Goal: Transaction & Acquisition: Purchase product/service

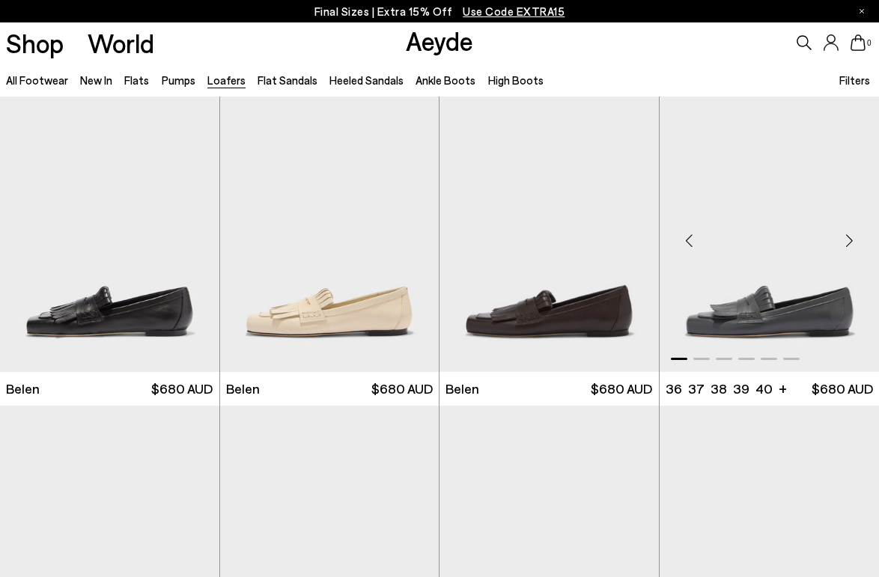
click at [712, 321] on img "1 / 6" at bounding box center [770, 235] width 220 height 276
